Goal: Obtain resource: Download file/media

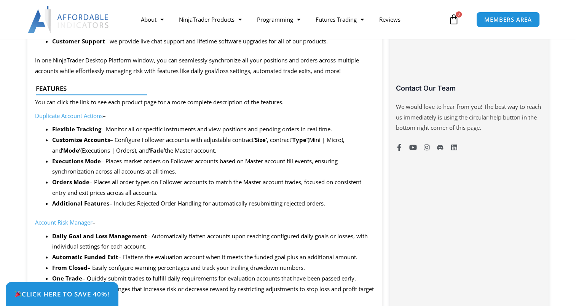
scroll to position [529, 0]
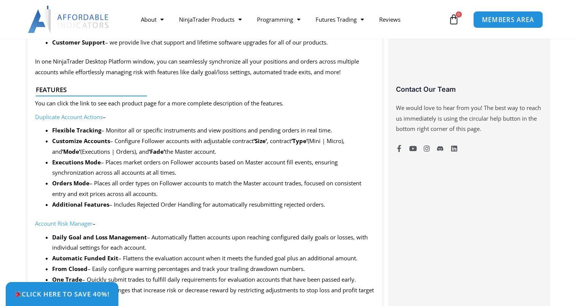
click at [498, 21] on span "MEMBERS AREA" at bounding box center [508, 19] width 52 height 6
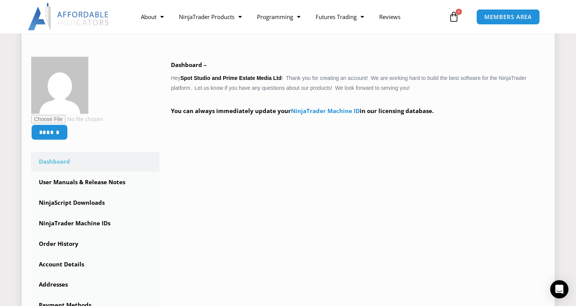
scroll to position [152, 0]
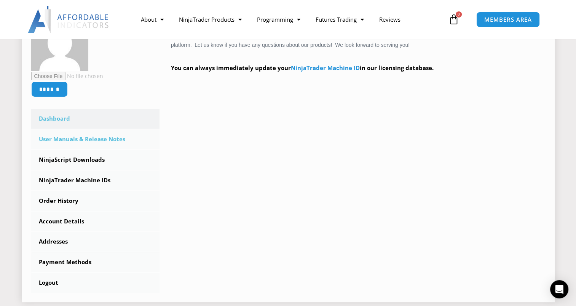
click at [126, 143] on link "User Manuals & Release Notes" at bounding box center [95, 139] width 129 height 20
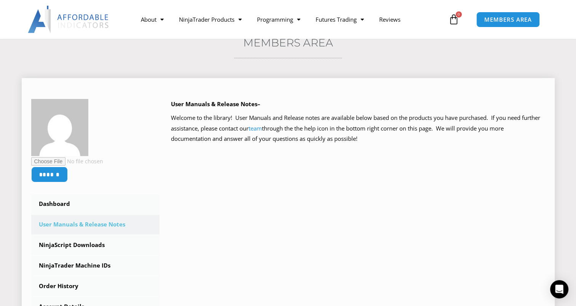
scroll to position [114, 0]
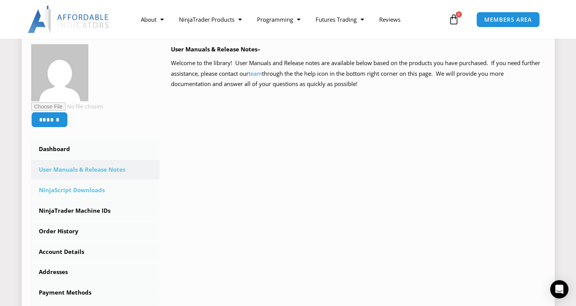
click at [102, 192] on link "NinjaScript Downloads" at bounding box center [95, 190] width 129 height 20
